Goal: Transaction & Acquisition: Purchase product/service

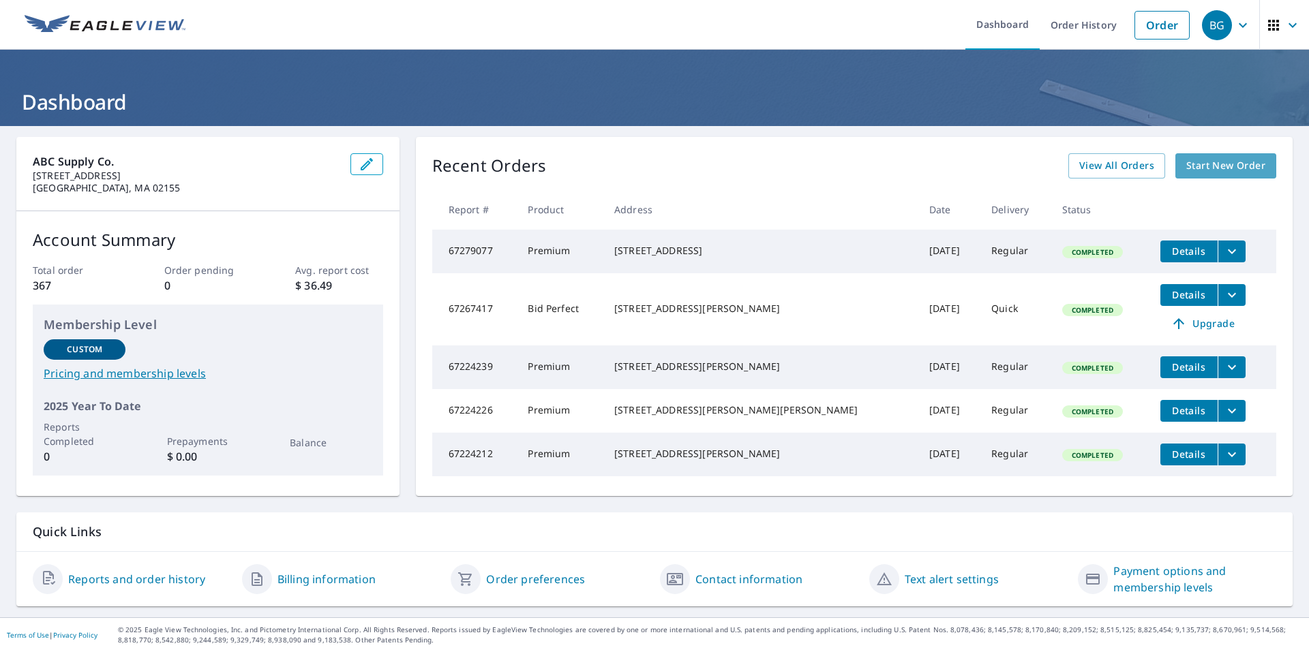
click at [1213, 157] on span "Start New Order" at bounding box center [1225, 165] width 79 height 17
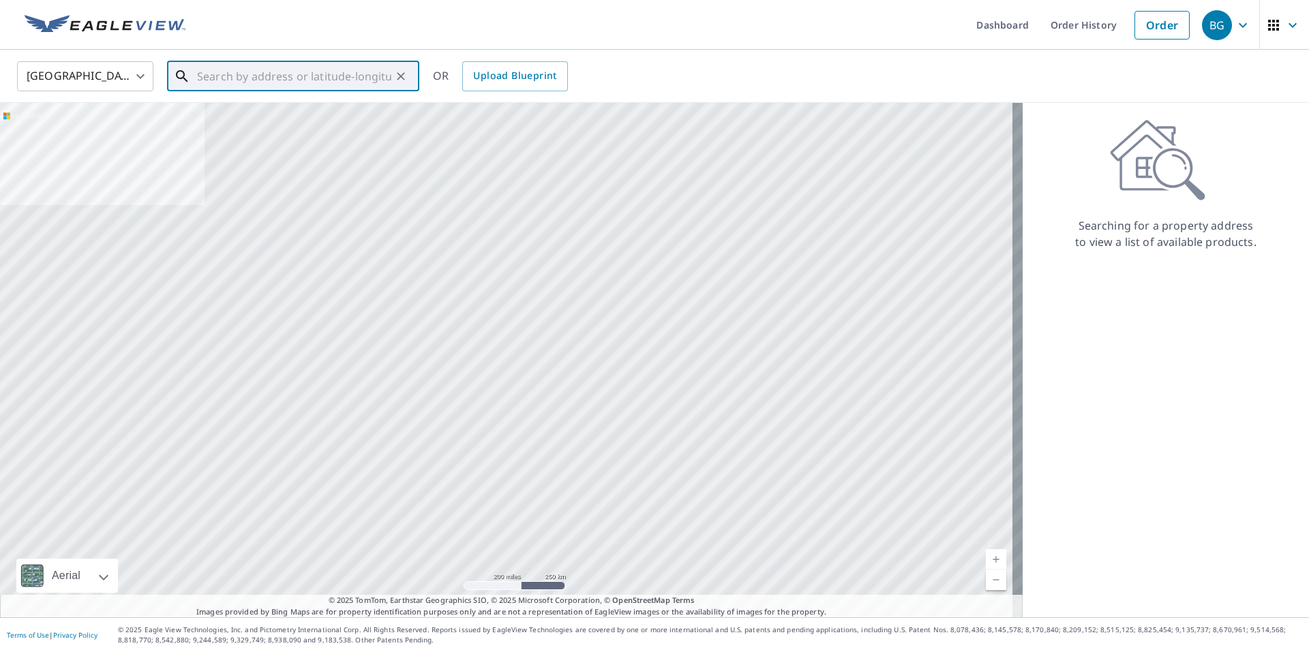
click at [378, 77] on input "text" at bounding box center [294, 76] width 194 height 38
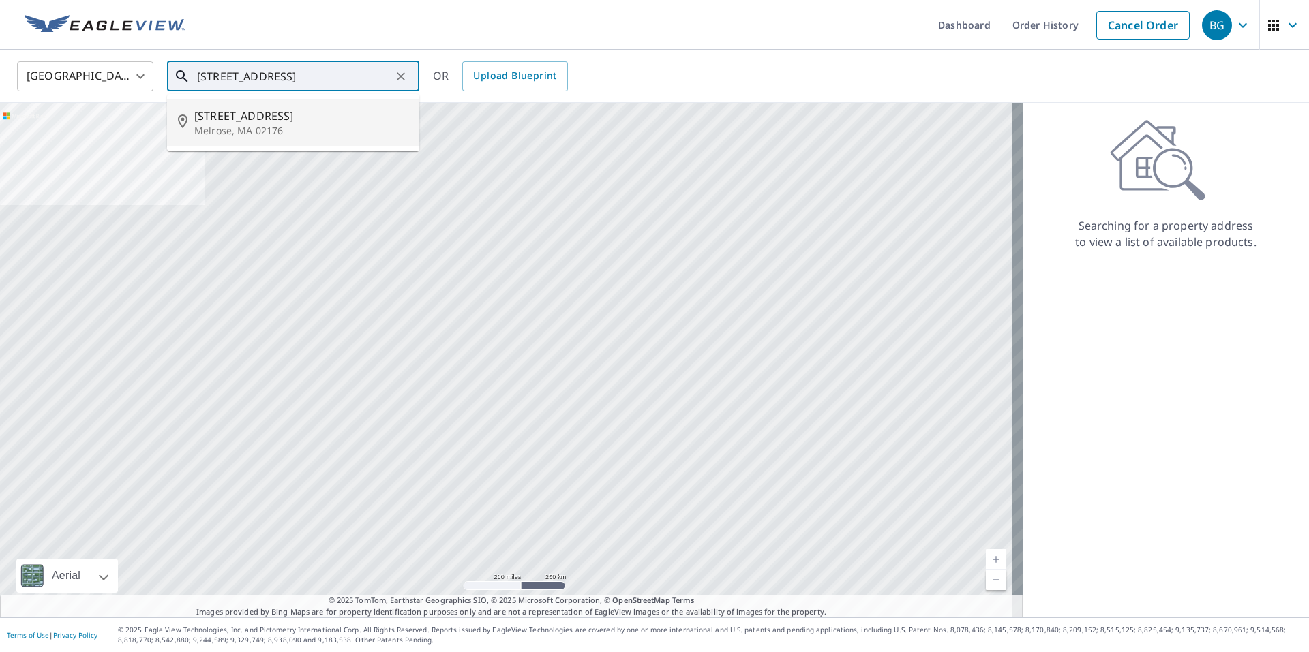
click at [205, 114] on span "[STREET_ADDRESS]" at bounding box center [301, 116] width 214 height 16
type input "[STREET_ADDRESS]"
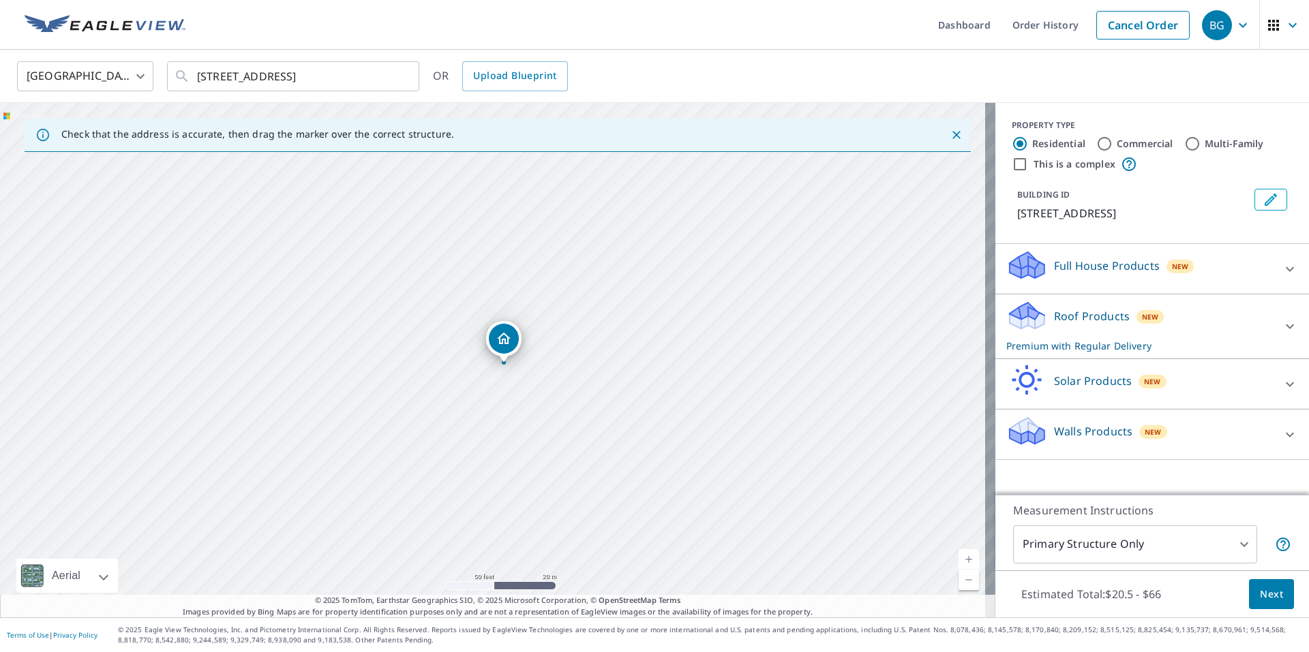
click at [612, 365] on div "[STREET_ADDRESS]" at bounding box center [497, 360] width 995 height 515
click at [1115, 328] on div "Roof Products New Premium with Regular Delivery" at bounding box center [1139, 326] width 267 height 53
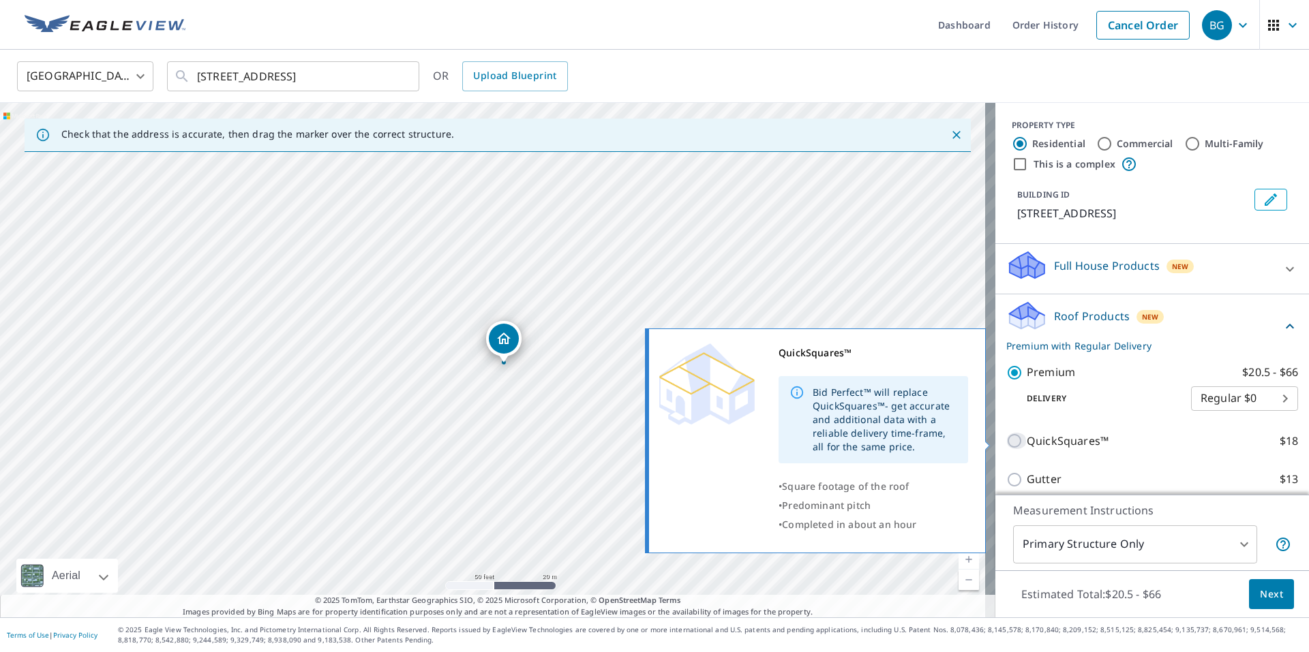
click at [1006, 436] on input "QuickSquares™ $18" at bounding box center [1016, 441] width 20 height 16
checkbox input "true"
checkbox input "false"
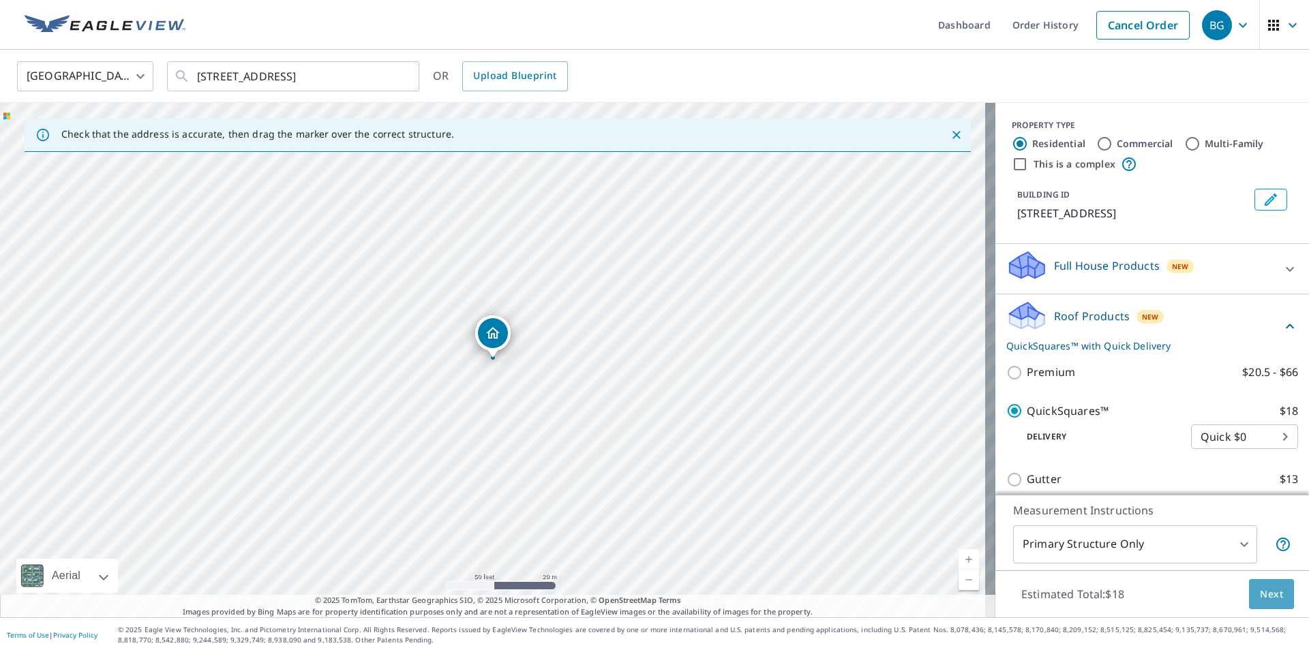
click at [1260, 593] on span "Next" at bounding box center [1271, 594] width 23 height 17
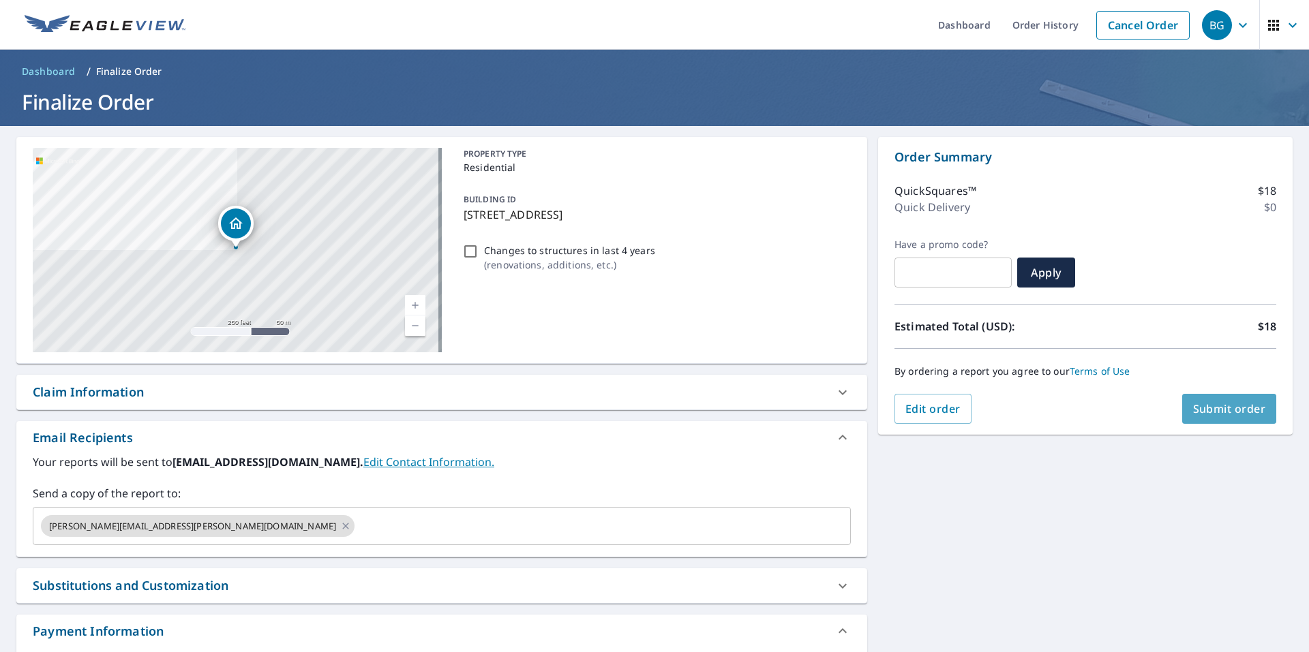
click at [1213, 410] on span "Submit order" at bounding box center [1229, 409] width 73 height 15
